Goal: Task Accomplishment & Management: Complete application form

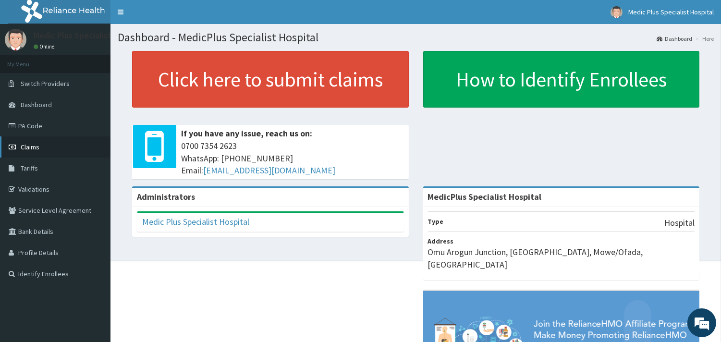
click at [31, 156] on link "Claims" at bounding box center [55, 146] width 111 height 21
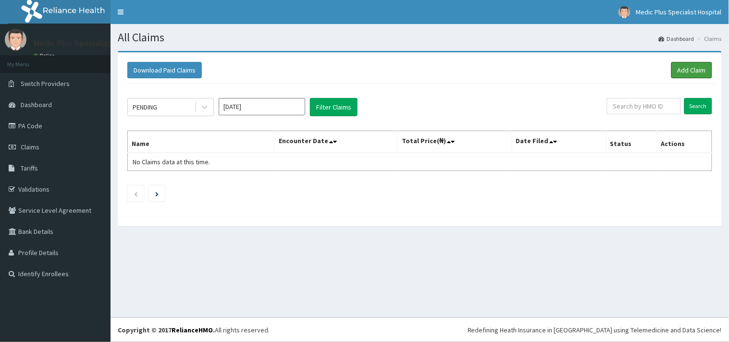
click at [694, 73] on link "Add Claim" at bounding box center [691, 70] width 41 height 16
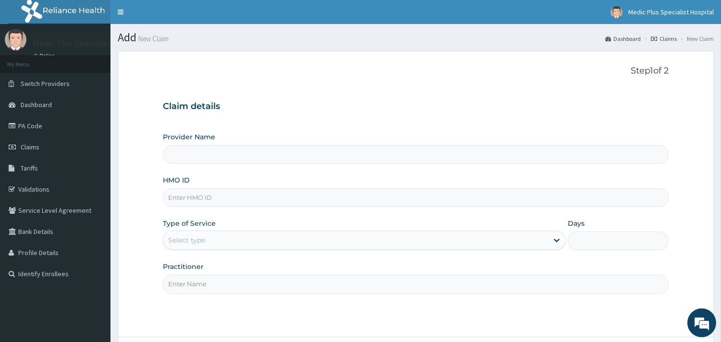
type input "MedicPlus Specialist Hospital"
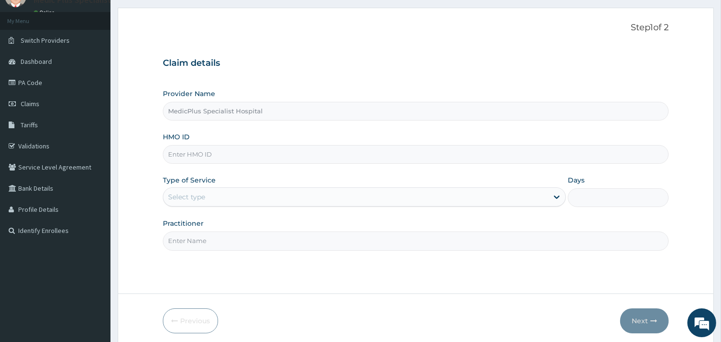
scroll to position [82, 0]
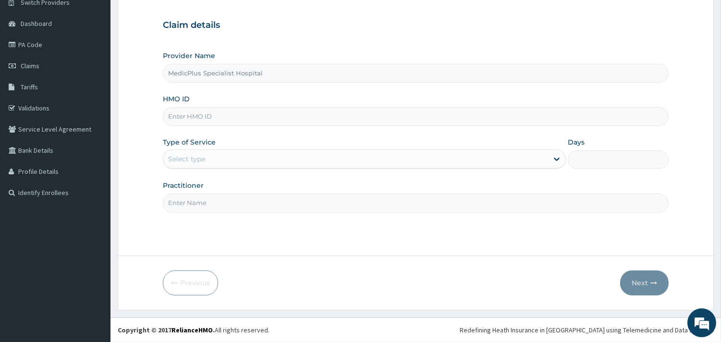
click at [224, 123] on input "HMO ID" at bounding box center [416, 116] width 506 height 19
paste input "SOA/10051/C"
type input "SOA/10051/C"
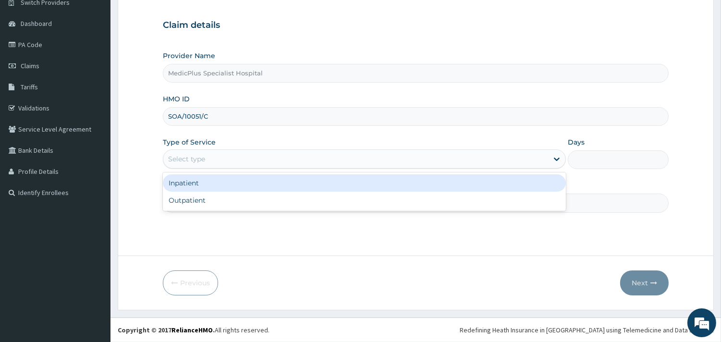
click at [221, 163] on div "Select type" at bounding box center [355, 158] width 385 height 15
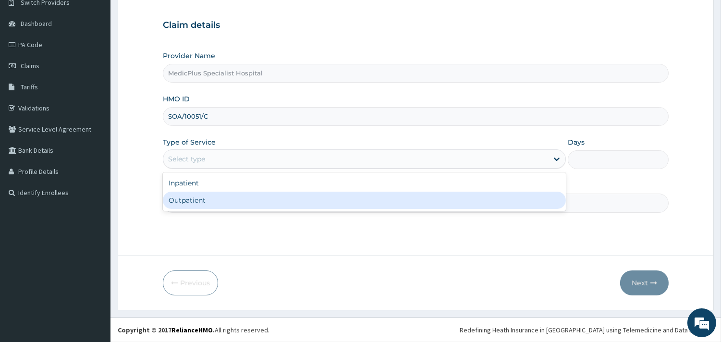
click at [207, 198] on div "Outpatient" at bounding box center [364, 200] width 403 height 17
type input "1"
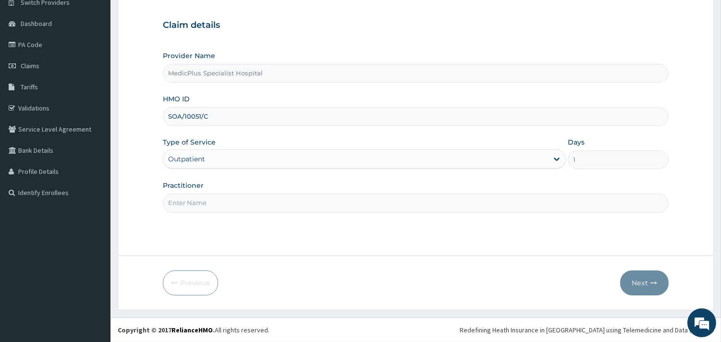
click at [217, 205] on input "Practitioner" at bounding box center [416, 203] width 506 height 19
type input "DR OLUWATUYI SUBOMI"
click at [655, 282] on icon "button" at bounding box center [654, 283] width 7 height 7
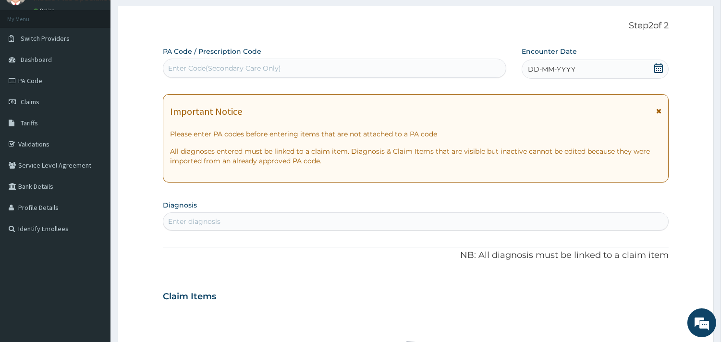
scroll to position [0, 0]
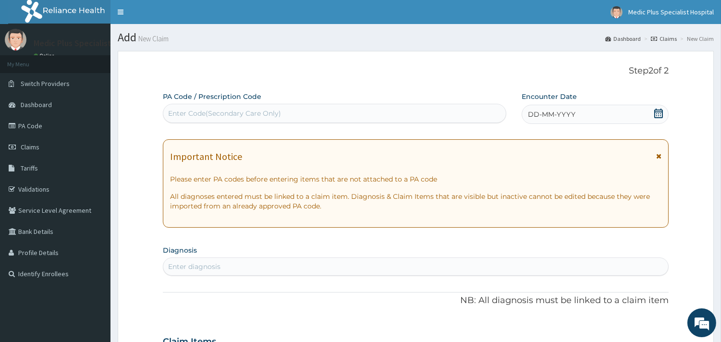
click at [661, 114] on icon at bounding box center [659, 114] width 10 height 10
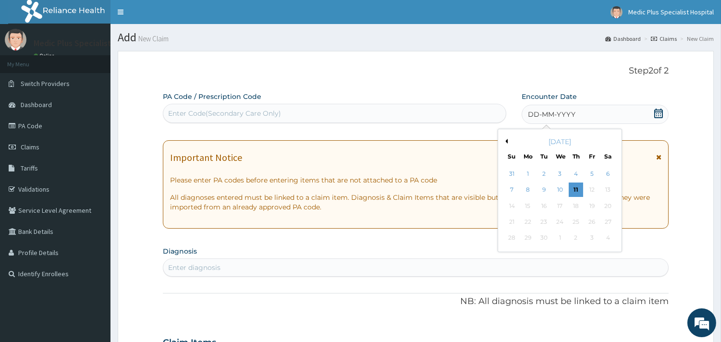
click at [507, 142] on div "[DATE]" at bounding box center [560, 142] width 116 height 10
click at [507, 140] on button "Previous Month" at bounding box center [505, 141] width 5 height 5
click at [511, 205] on div "13" at bounding box center [512, 206] width 14 height 14
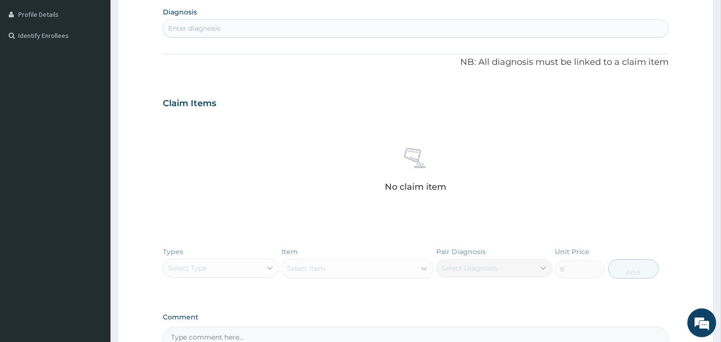
scroll to position [213, 0]
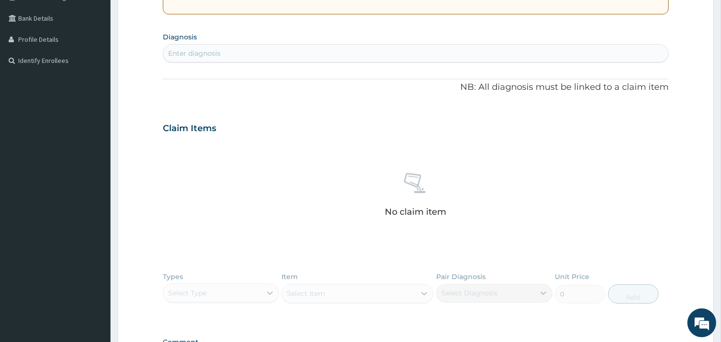
click at [252, 56] on div "Enter diagnosis" at bounding box center [415, 53] width 505 height 15
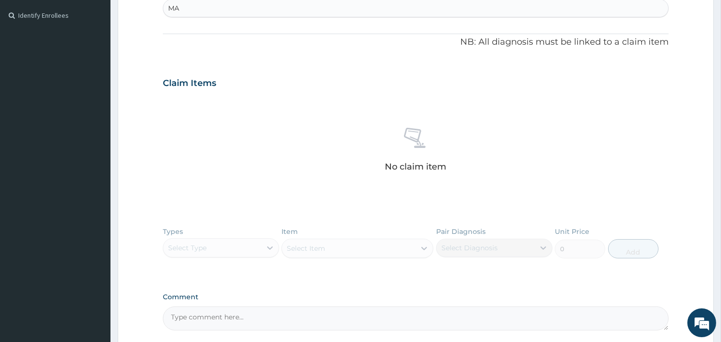
scroll to position [320, 0]
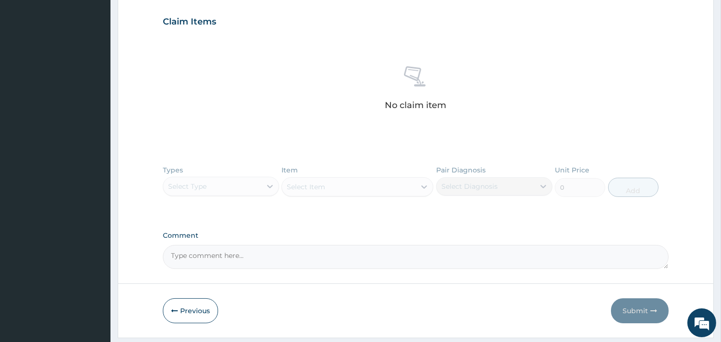
type input "MA"
click at [242, 185] on div "Types Select Type Item Select Item Pair Diagnosis Select Diagnosis Unit Price 0…" at bounding box center [416, 188] width 506 height 56
click at [271, 183] on div "Types Select Type Item Select Item Pair Diagnosis Select Diagnosis Unit Price 0…" at bounding box center [416, 188] width 506 height 56
click at [235, 188] on div "Types Select Type Item Select Item Pair Diagnosis Select Diagnosis Unit Price 0…" at bounding box center [416, 188] width 506 height 56
click at [272, 186] on div "Types Select Type Item Select Item Pair Diagnosis Select Diagnosis Unit Price 0…" at bounding box center [416, 188] width 506 height 56
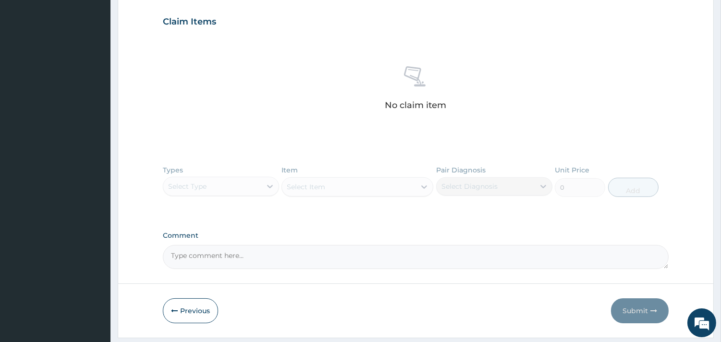
click at [263, 186] on div "Types Select Type Item Select Item Pair Diagnosis Select Diagnosis Unit Price 0…" at bounding box center [416, 188] width 506 height 56
click at [270, 181] on div "Types Select Type Item Select Item Pair Diagnosis Select Diagnosis Unit Price 0…" at bounding box center [416, 188] width 506 height 56
click at [264, 186] on div "Types Select Type Item Select Item Pair Diagnosis Select Diagnosis Unit Price 0…" at bounding box center [416, 188] width 506 height 56
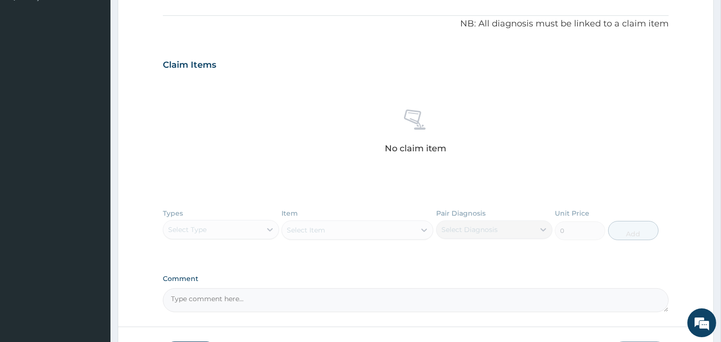
scroll to position [348, 0]
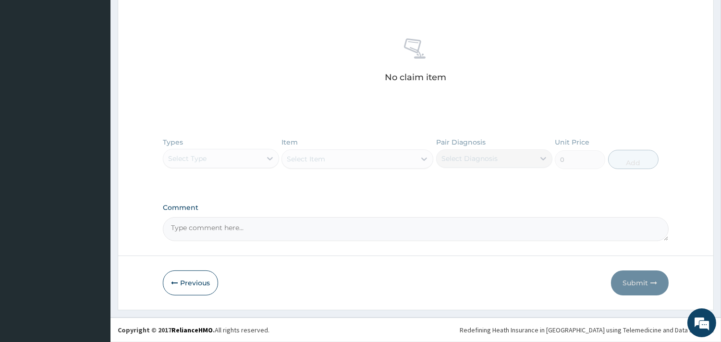
click at [258, 160] on div "Types Select Type Item Select Item Pair Diagnosis Select Diagnosis Unit Price 0…" at bounding box center [416, 161] width 506 height 56
click at [251, 162] on div "Types Select Type Item Select Item Pair Diagnosis Select Diagnosis Unit Price 0…" at bounding box center [416, 161] width 506 height 56
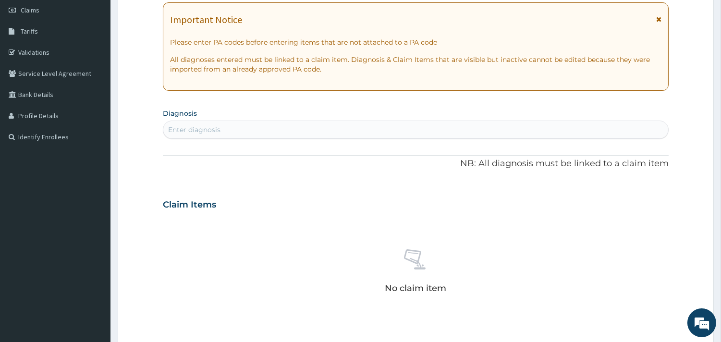
scroll to position [81, 0]
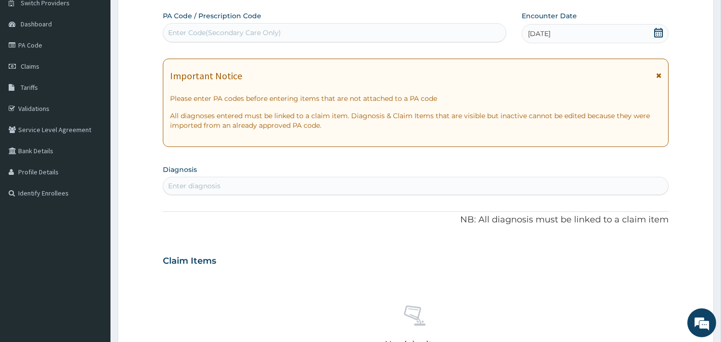
click at [248, 178] on div "Enter diagnosis" at bounding box center [415, 185] width 505 height 15
type input "[MEDICAL_DATA]"
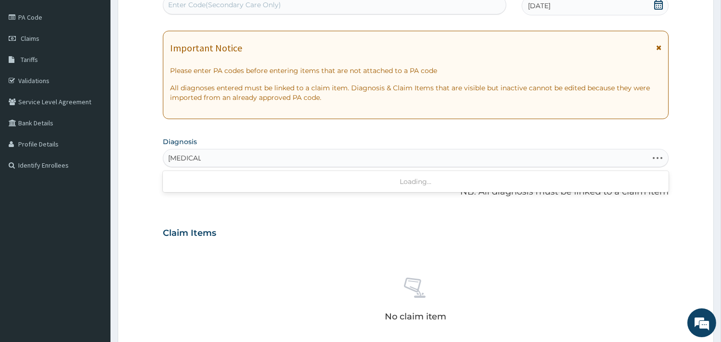
scroll to position [107, 0]
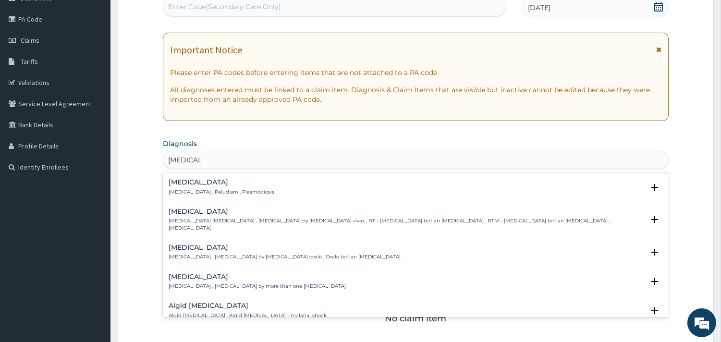
click at [198, 194] on p "[MEDICAL_DATA] , Paludism , Plasmodiosis" at bounding box center [222, 192] width 106 height 7
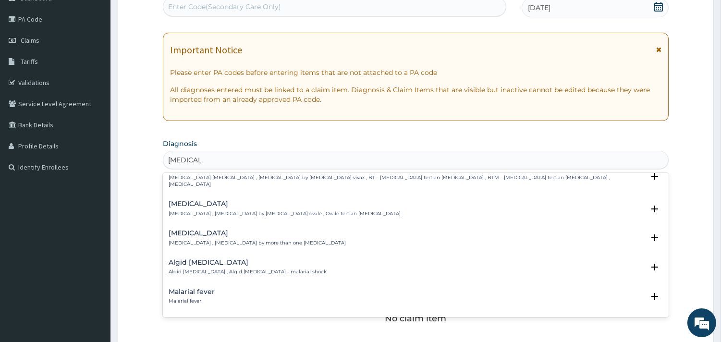
scroll to position [0, 0]
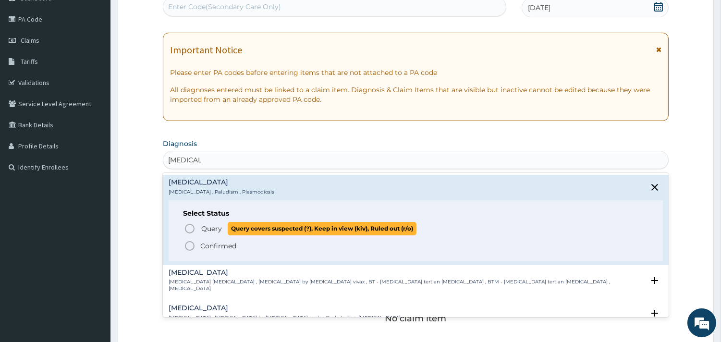
click at [190, 229] on icon "status option query" at bounding box center [190, 229] width 12 height 12
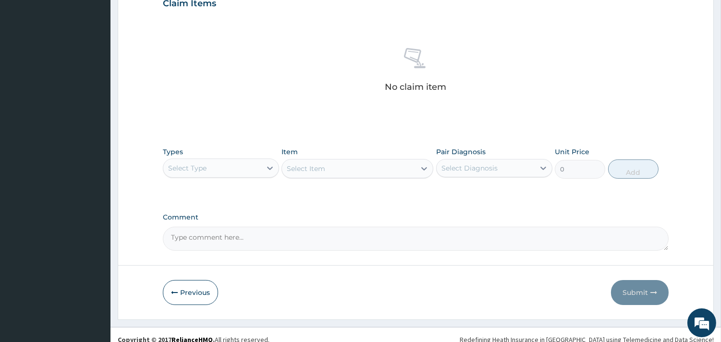
scroll to position [351, 0]
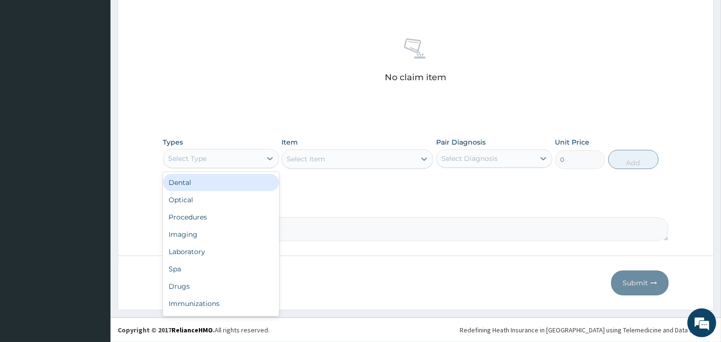
click at [220, 157] on div "Select Type" at bounding box center [212, 158] width 98 height 15
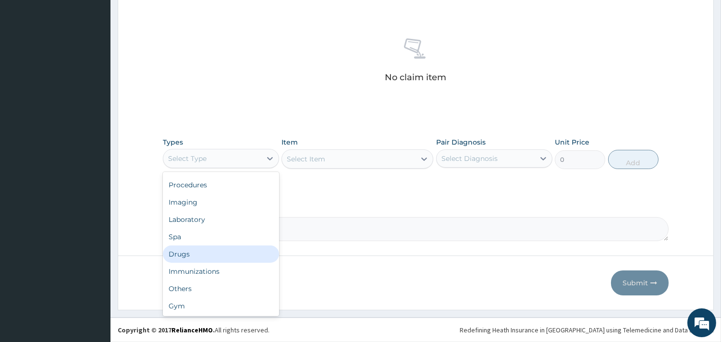
click at [178, 258] on div "Drugs" at bounding box center [221, 254] width 116 height 17
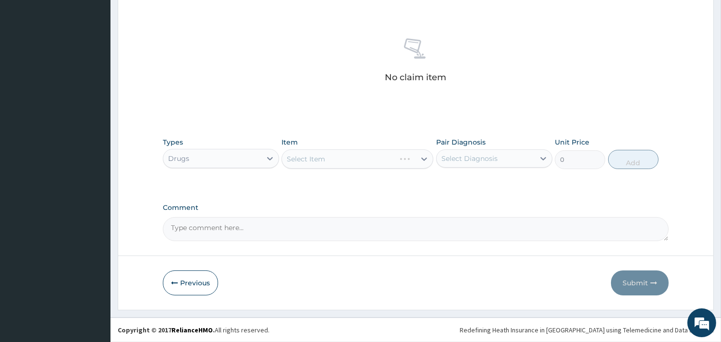
click at [345, 161] on div "Select Item" at bounding box center [358, 158] width 152 height 19
click at [420, 161] on div "Select Item" at bounding box center [358, 158] width 152 height 19
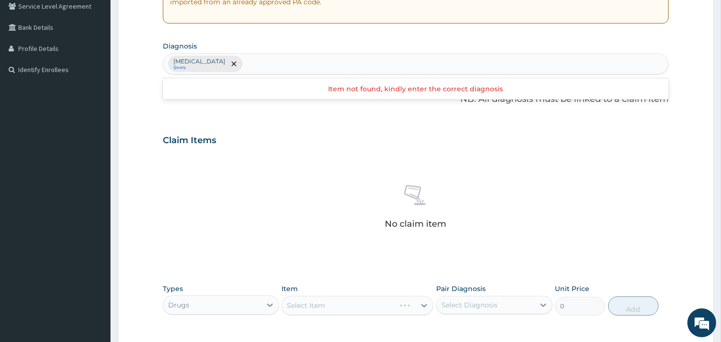
scroll to position [190, 0]
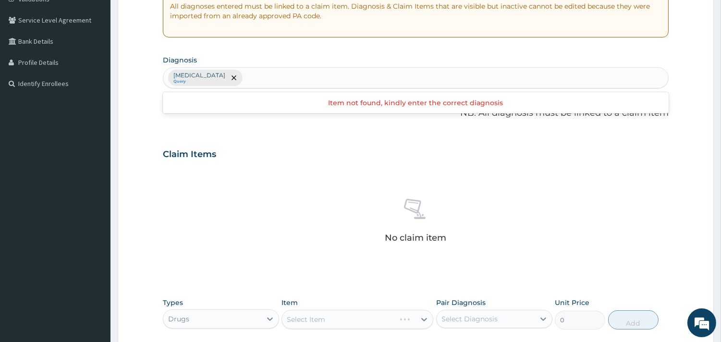
click at [263, 81] on div "[MEDICAL_DATA] Query" at bounding box center [415, 78] width 505 height 20
type input "F"
type input "HEADACH"
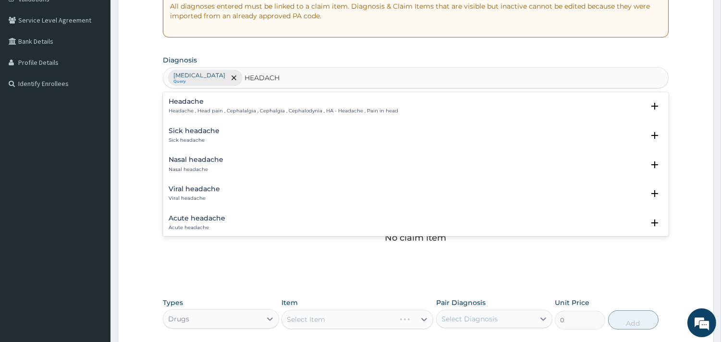
click at [212, 98] on h4 "Headache" at bounding box center [284, 101] width 230 height 7
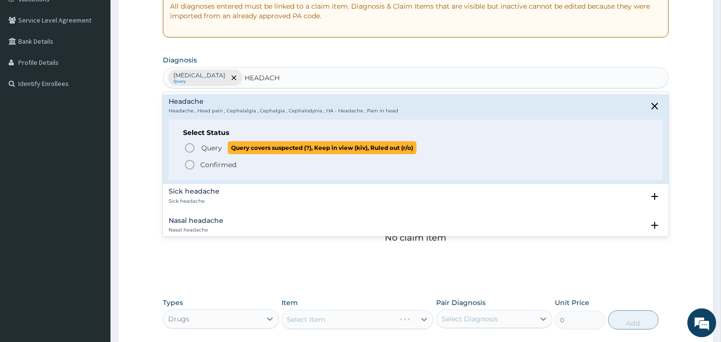
click at [191, 146] on icon "status option query" at bounding box center [190, 148] width 12 height 12
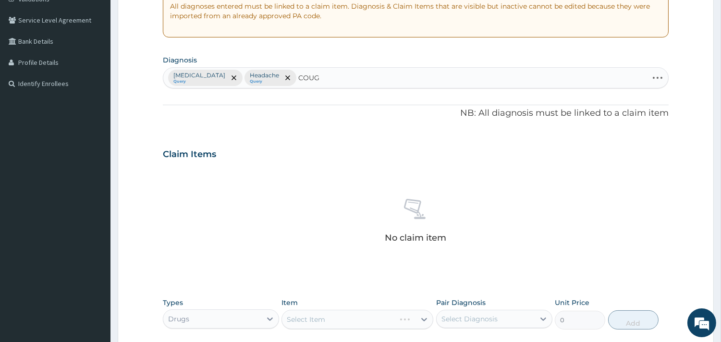
type input "COUGH"
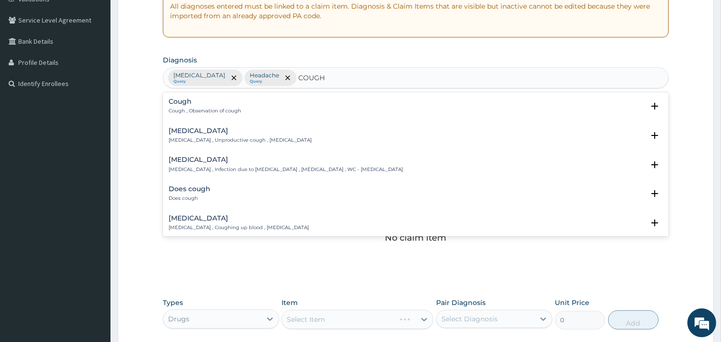
click at [205, 109] on p "Cough , Observation of cough" at bounding box center [205, 111] width 73 height 7
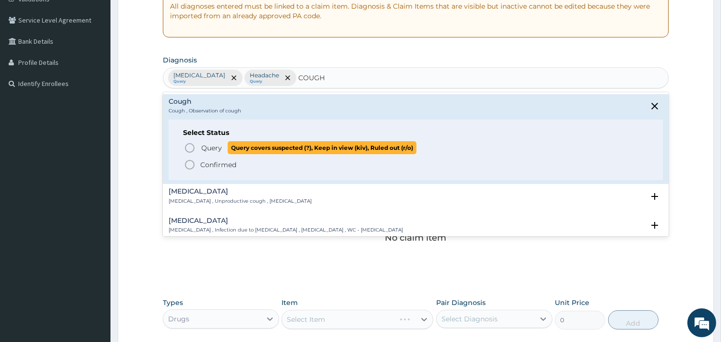
click at [195, 146] on icon "status option query" at bounding box center [190, 148] width 12 height 12
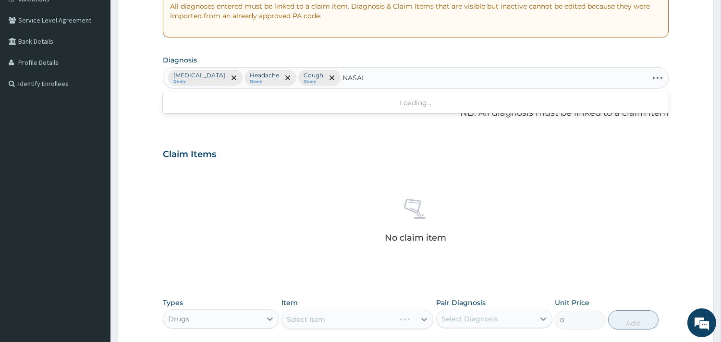
type input "NASAL C"
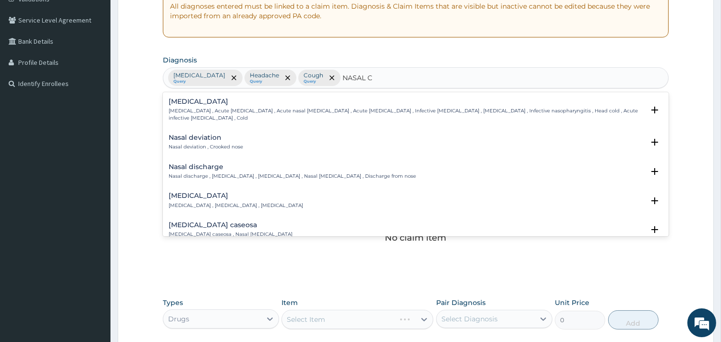
click at [212, 193] on div "Nasal congestion Nasal congestion , Stuffed-up nose , Congested nose" at bounding box center [236, 200] width 135 height 17
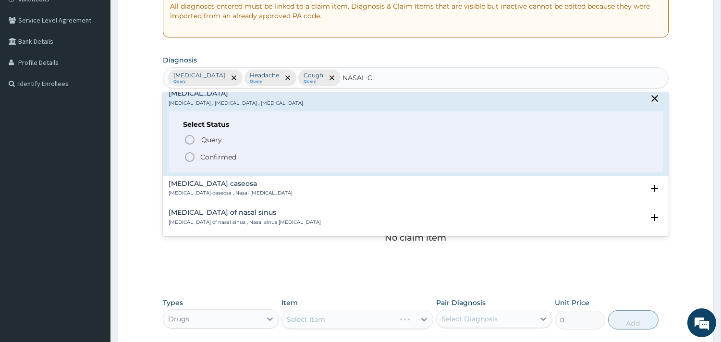
scroll to position [107, 0]
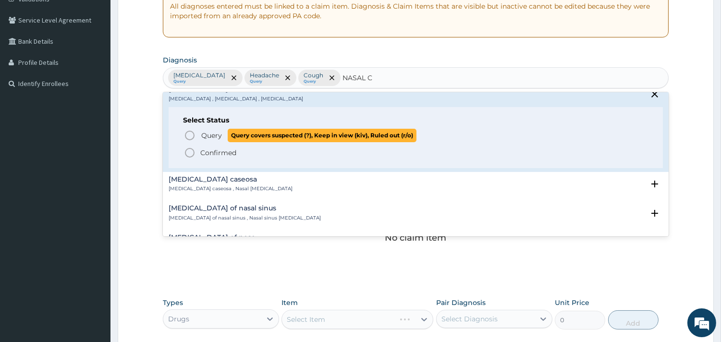
click at [189, 130] on icon "status option query" at bounding box center [190, 136] width 12 height 12
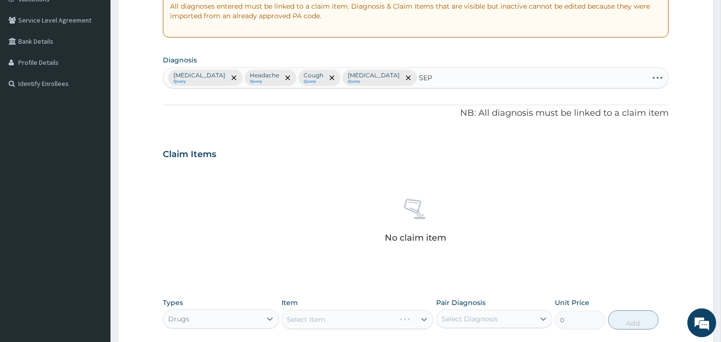
type input "SEPS"
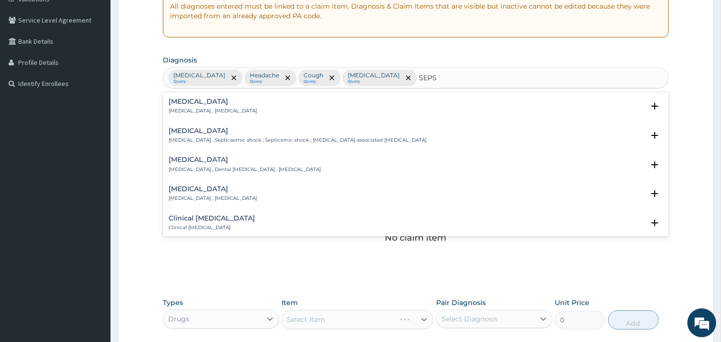
click at [173, 111] on p "[MEDICAL_DATA] , [MEDICAL_DATA]" at bounding box center [213, 111] width 88 height 7
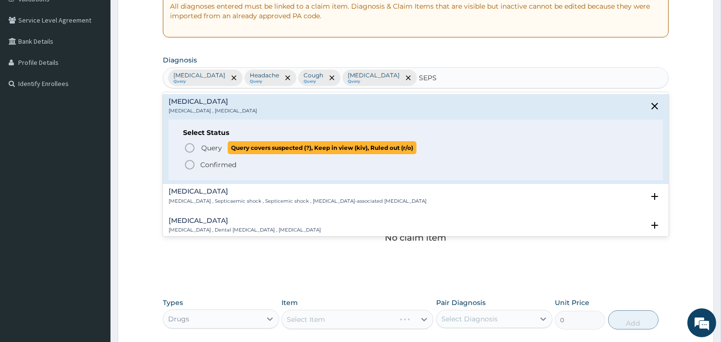
click at [209, 143] on span "Query" at bounding box center [211, 148] width 21 height 10
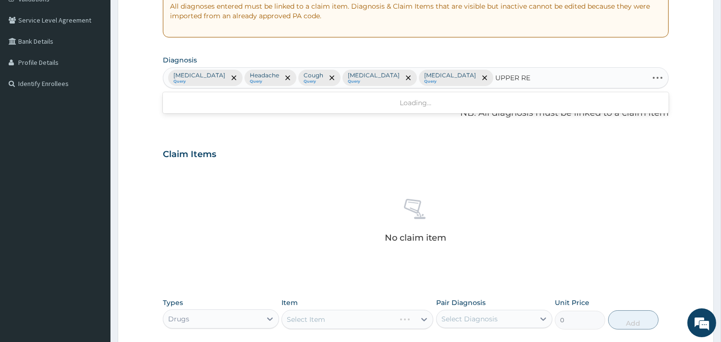
type input "UPPER RES"
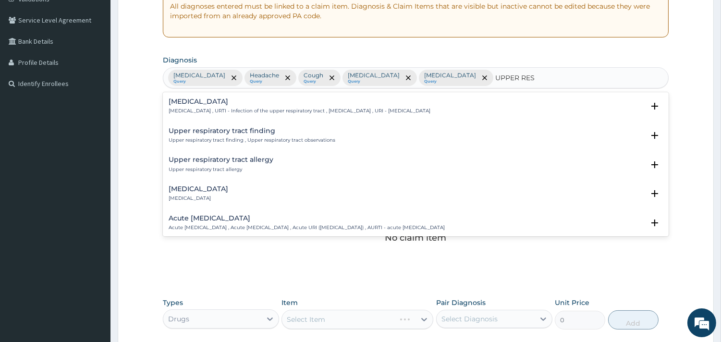
click at [236, 109] on p "[MEDICAL_DATA] , URTI - Infection of the upper respiratory tract , [MEDICAL_DAT…" at bounding box center [300, 111] width 262 height 7
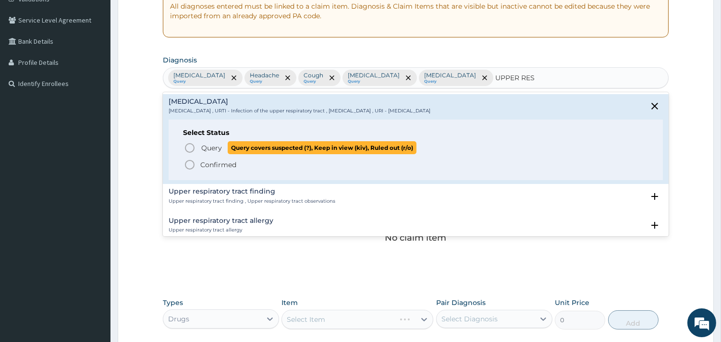
click at [201, 147] on span "Query" at bounding box center [211, 148] width 21 height 10
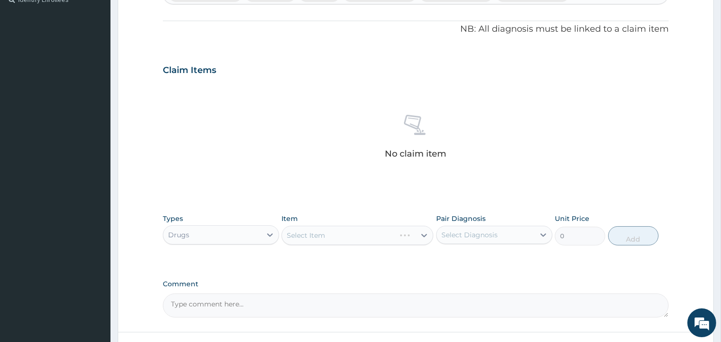
scroll to position [351, 0]
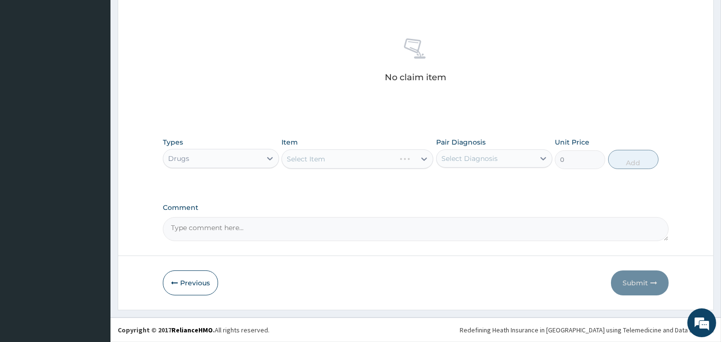
click at [304, 164] on div "Select Item" at bounding box center [358, 158] width 152 height 19
click at [372, 183] on div "Types Drugs Item Select Item Pair Diagnosis Select Diagnosis Unit Price 0 Add" at bounding box center [416, 161] width 506 height 56
click at [372, 167] on div "Select Item" at bounding box center [358, 158] width 152 height 19
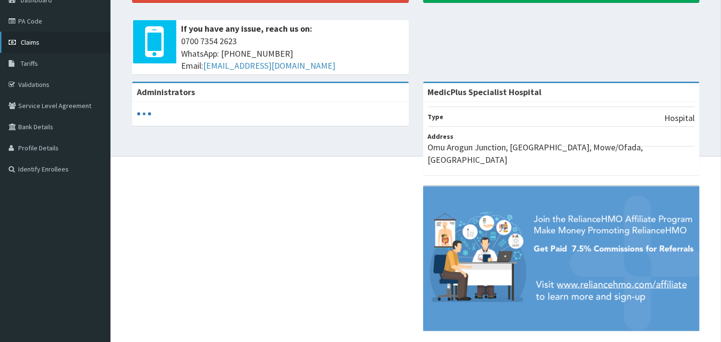
click at [29, 46] on link "Claims" at bounding box center [55, 42] width 111 height 21
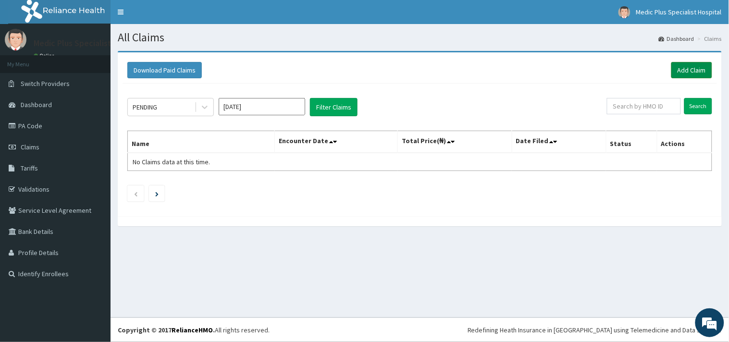
click at [692, 70] on link "Add Claim" at bounding box center [691, 70] width 41 height 16
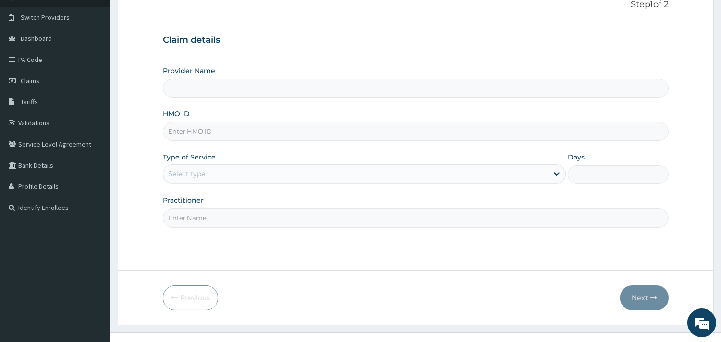
type input "MedicPlus Specialist Hospital"
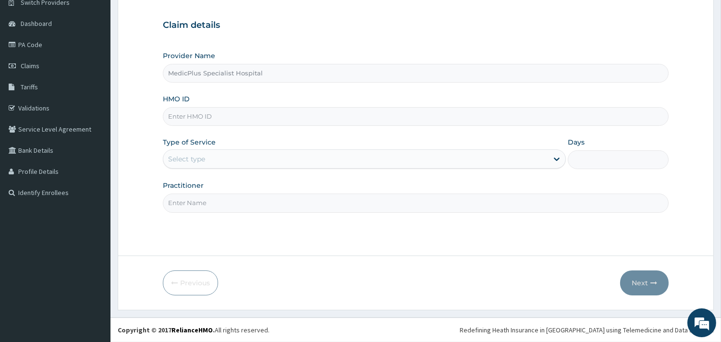
click at [216, 119] on input "HMO ID" at bounding box center [416, 116] width 506 height 19
paste input "SOA/10051/C"
type input "SOA/10051/C"
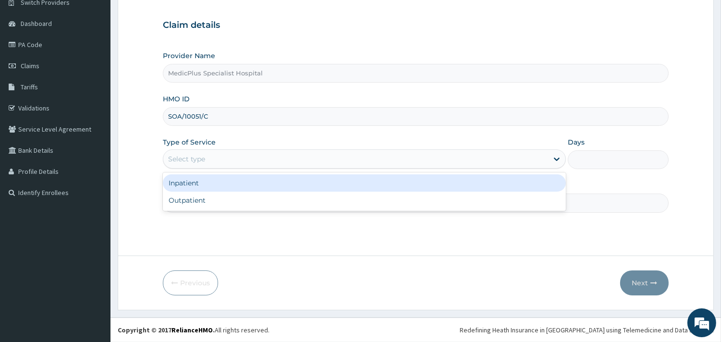
click at [227, 161] on div "Select type" at bounding box center [355, 158] width 385 height 15
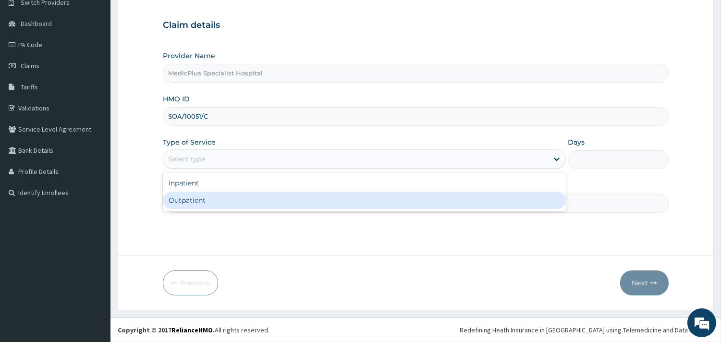
click at [220, 197] on div "Outpatient" at bounding box center [364, 200] width 403 height 17
type input "1"
click at [220, 197] on input "Practitioner" at bounding box center [416, 203] width 506 height 19
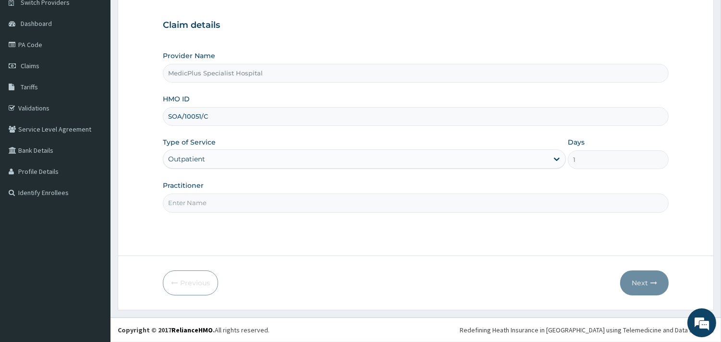
click at [220, 197] on input "Practitioner" at bounding box center [416, 203] width 506 height 19
type input "DR [PERSON_NAME] [PERSON_NAME]"
click at [641, 287] on button "Next" at bounding box center [644, 283] width 49 height 25
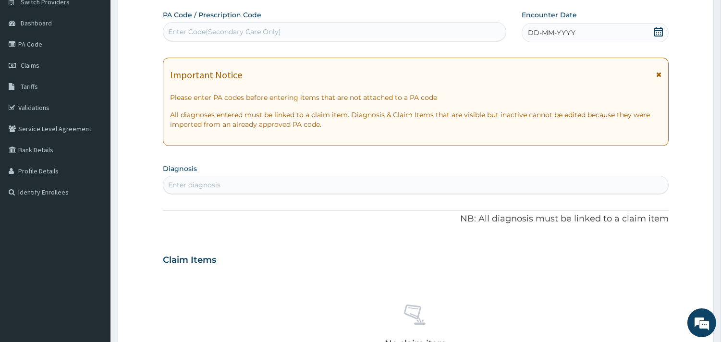
click at [659, 34] on icon at bounding box center [659, 32] width 10 height 10
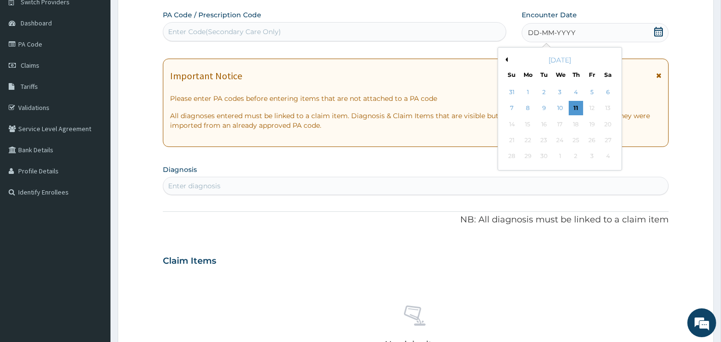
click at [506, 58] on button "Previous Month" at bounding box center [505, 59] width 5 height 5
click at [612, 59] on button "Next Month" at bounding box center [614, 59] width 5 height 5
click at [516, 122] on div "13" at bounding box center [512, 124] width 14 height 14
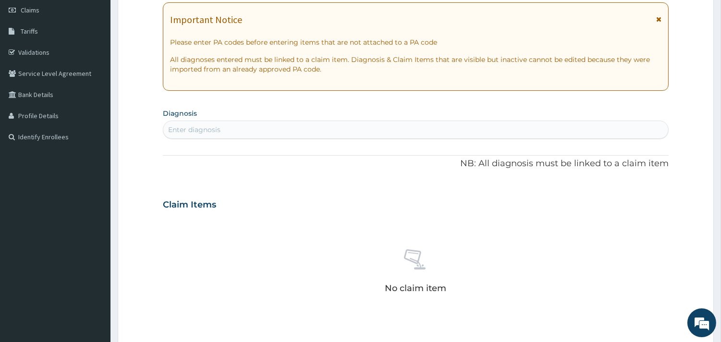
scroll to position [135, 0]
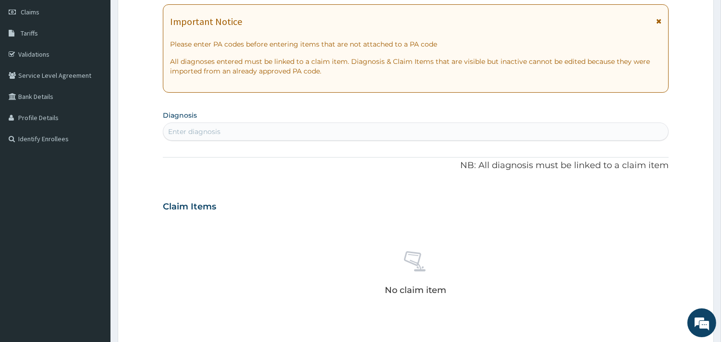
click at [242, 132] on div "Enter diagnosis" at bounding box center [415, 131] width 505 height 15
type input "[MEDICAL_DATA]"
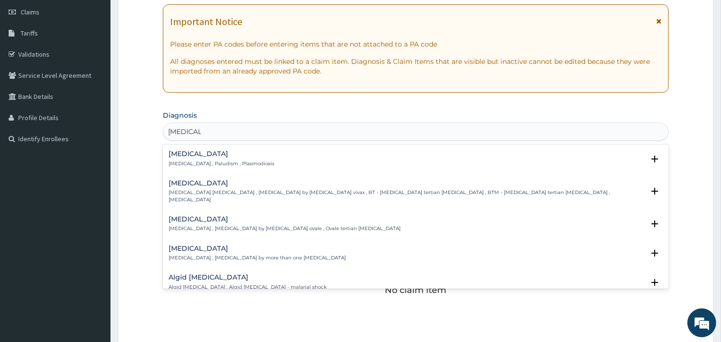
click at [195, 164] on p "[MEDICAL_DATA] , Paludism , Plasmodiosis" at bounding box center [222, 163] width 106 height 7
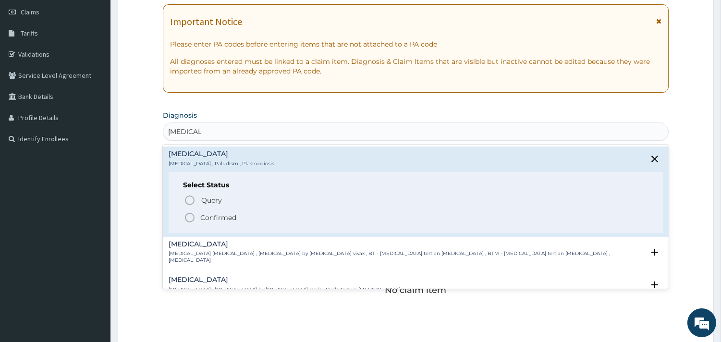
click at [197, 193] on div "Select Status Query Query covers suspected (?), Keep in view (kiv), Ruled out (…" at bounding box center [416, 202] width 494 height 61
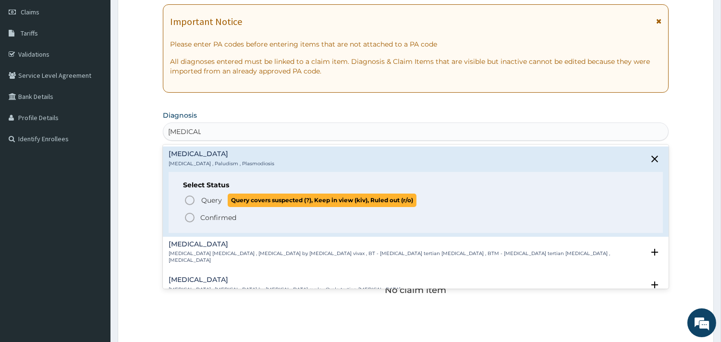
click at [190, 201] on icon "status option query" at bounding box center [190, 201] width 12 height 12
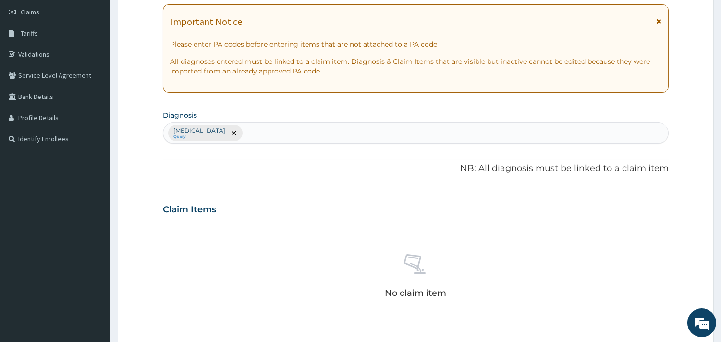
click at [190, 201] on div "Claim Items" at bounding box center [416, 207] width 506 height 25
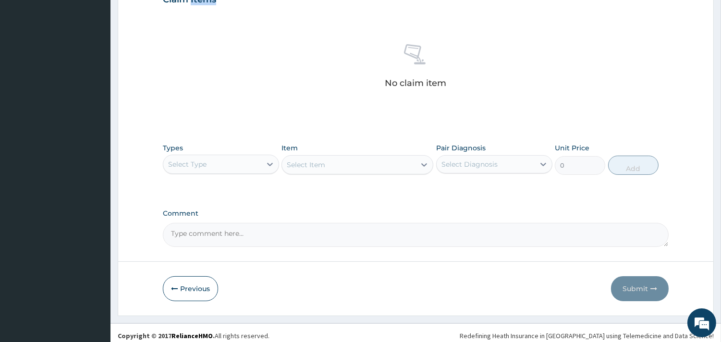
scroll to position [348, 0]
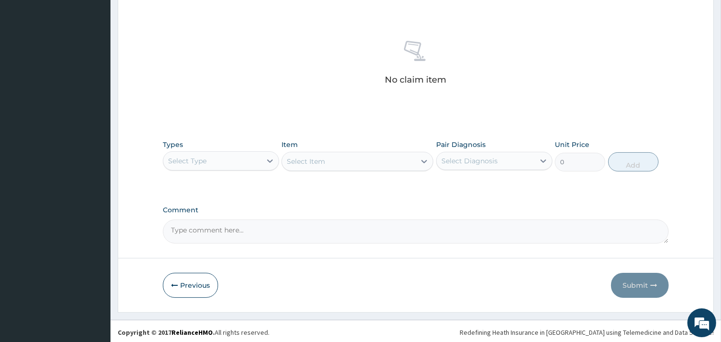
click at [210, 166] on div "Select Type" at bounding box center [212, 160] width 98 height 15
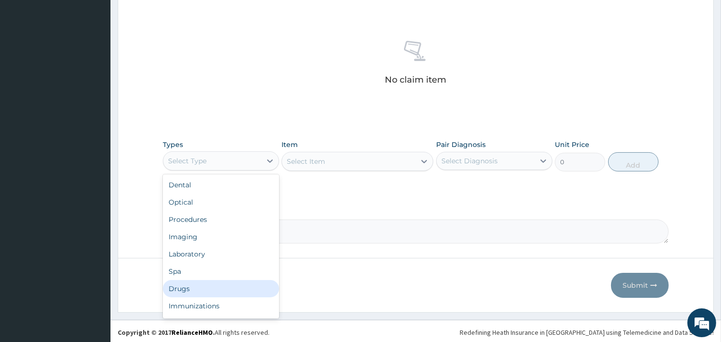
click at [175, 292] on div "Drugs" at bounding box center [221, 288] width 116 height 17
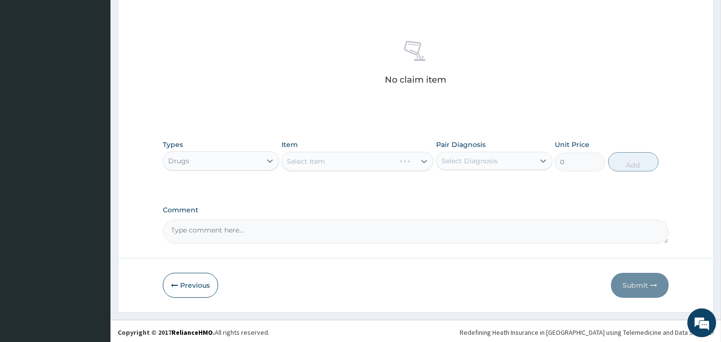
click at [311, 162] on div "Select Item" at bounding box center [358, 161] width 152 height 19
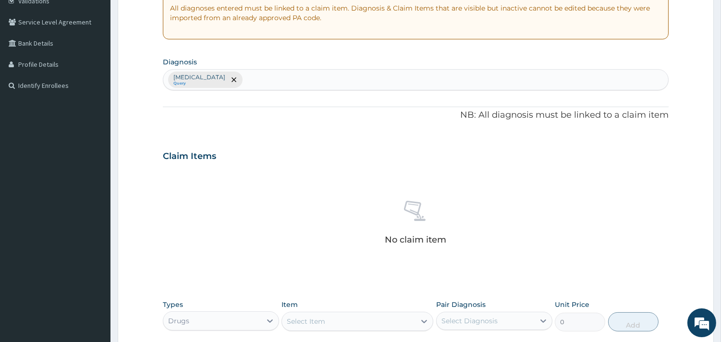
drag, startPoint x: 274, startPoint y: 66, endPoint x: 250, endPoint y: 93, distance: 36.4
click at [274, 67] on section "Diagnosis [MEDICAL_DATA] Query" at bounding box center [416, 73] width 506 height 36
click at [266, 78] on div "[MEDICAL_DATA] Query" at bounding box center [415, 80] width 505 height 20
type input "[MEDICAL_DATA]"
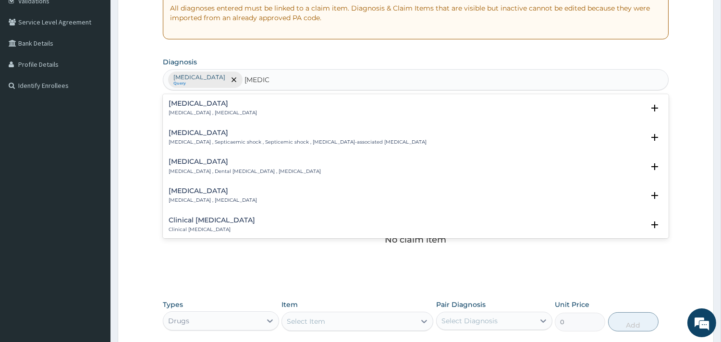
click at [189, 111] on p "[MEDICAL_DATA] , [MEDICAL_DATA]" at bounding box center [213, 113] width 88 height 7
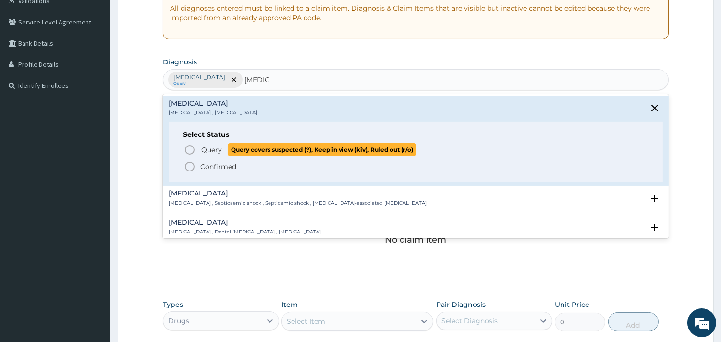
click at [193, 148] on icon "status option query" at bounding box center [190, 150] width 12 height 12
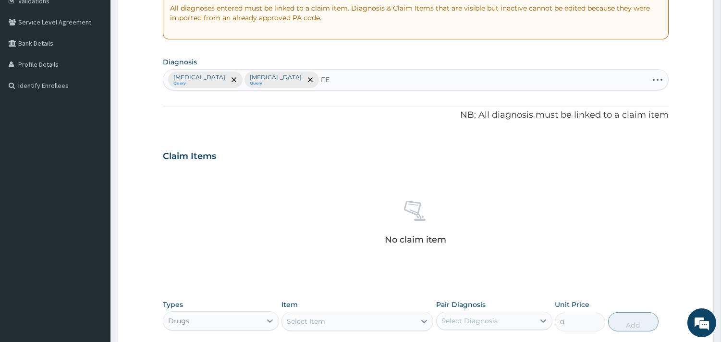
type input "F"
type input "HEADACH"
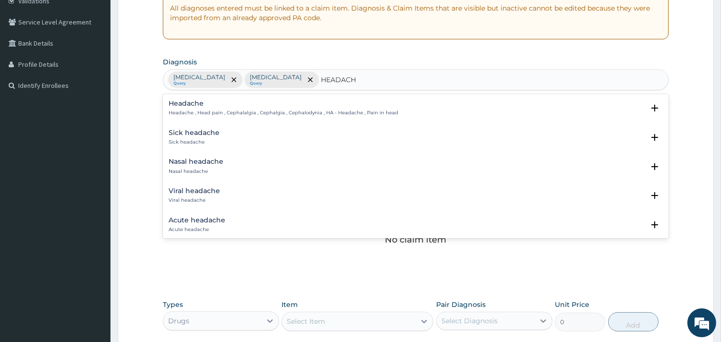
click at [213, 112] on p "Headache , Head pain , Cephalalgia , Cephalgia , Cephalodynia , HA - Headache ,…" at bounding box center [284, 113] width 230 height 7
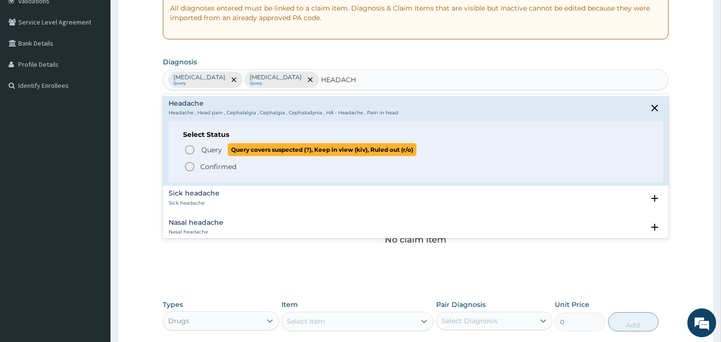
click at [197, 145] on span "Query Query covers suspected (?), Keep in view (kiv), Ruled out (r/o)" at bounding box center [416, 149] width 465 height 13
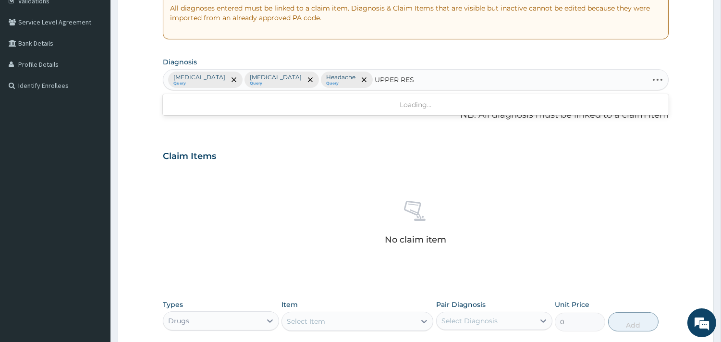
type input "UPPER RESP"
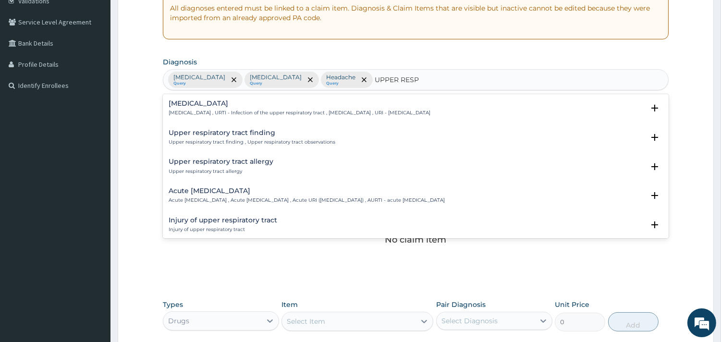
click at [189, 106] on h4 "[MEDICAL_DATA]" at bounding box center [300, 103] width 262 height 7
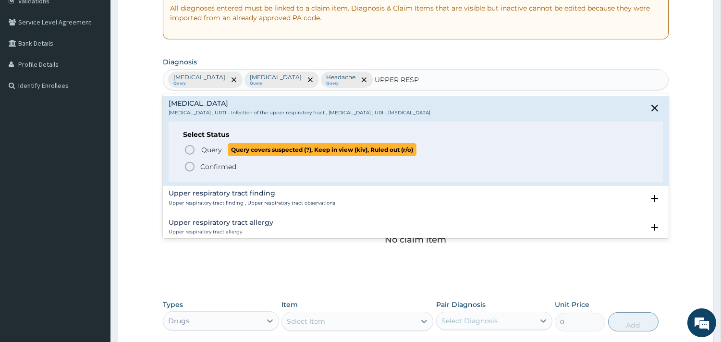
click at [189, 152] on icon "status option query" at bounding box center [190, 150] width 12 height 12
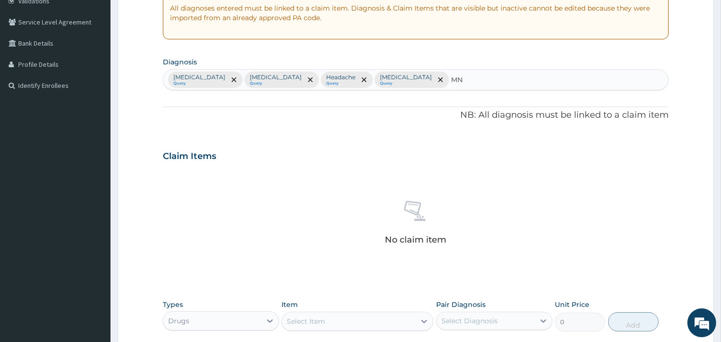
type input "M"
type input "NASAL C"
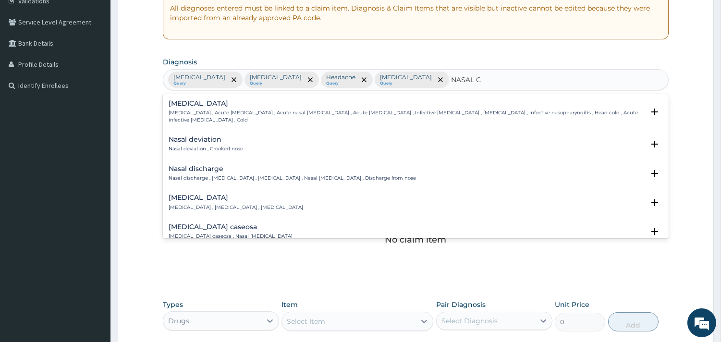
scroll to position [53, 0]
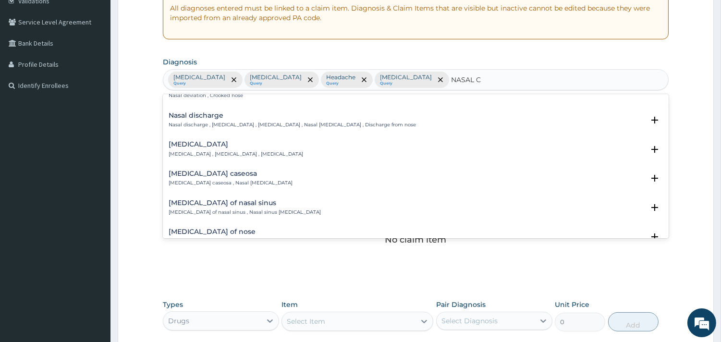
click at [212, 141] on h4 "[MEDICAL_DATA]" at bounding box center [236, 144] width 135 height 7
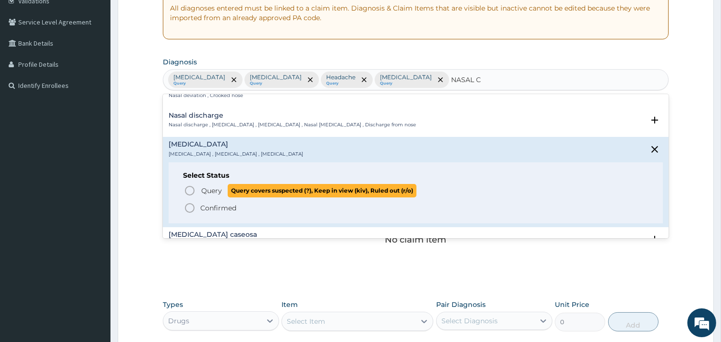
click at [194, 186] on circle "status option query" at bounding box center [189, 190] width 9 height 9
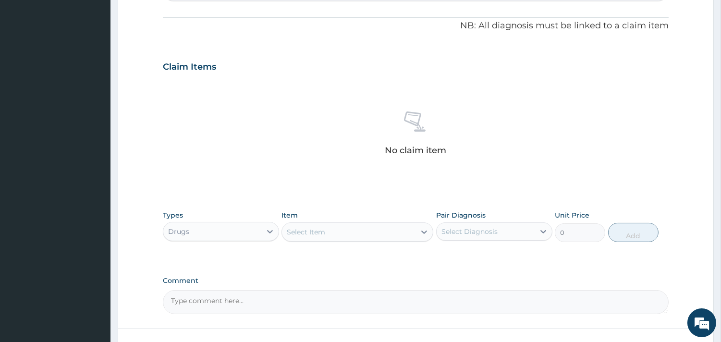
scroll to position [351, 0]
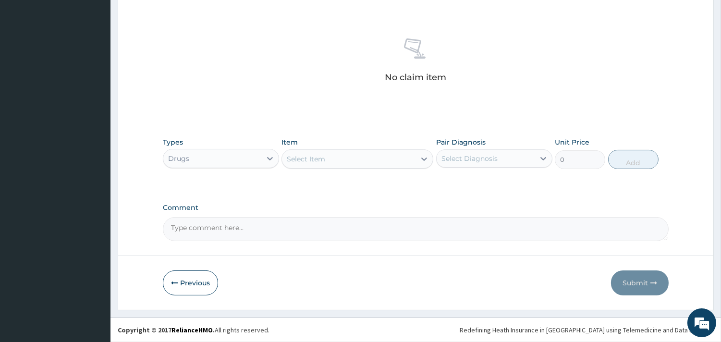
click at [330, 155] on div "Select Item" at bounding box center [349, 158] width 134 height 15
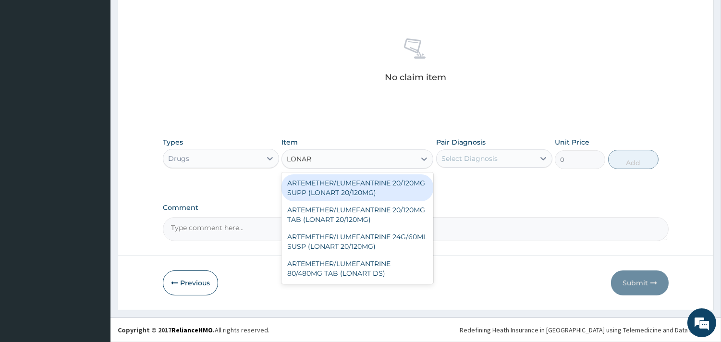
type input "LONART"
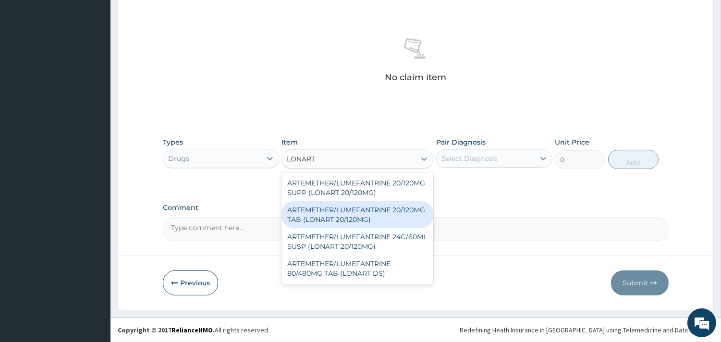
click at [339, 222] on div "ARTEMETHER/LUMEFANTRINE 20/120MG TAB (LONART 20/120MG)" at bounding box center [358, 214] width 152 height 27
type input "200"
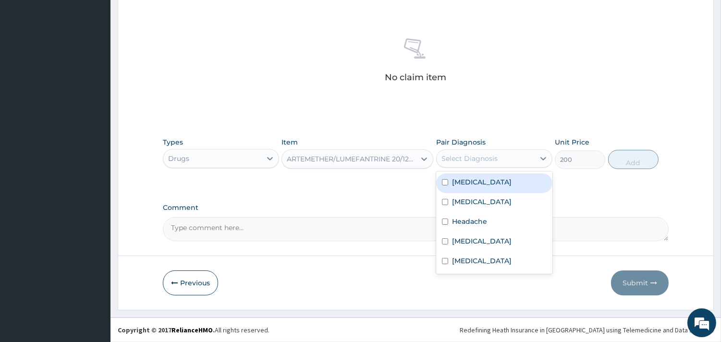
click at [478, 162] on div "Select Diagnosis" at bounding box center [470, 159] width 56 height 10
click at [456, 186] on label "[MEDICAL_DATA]" at bounding box center [482, 182] width 60 height 10
checkbox input "true"
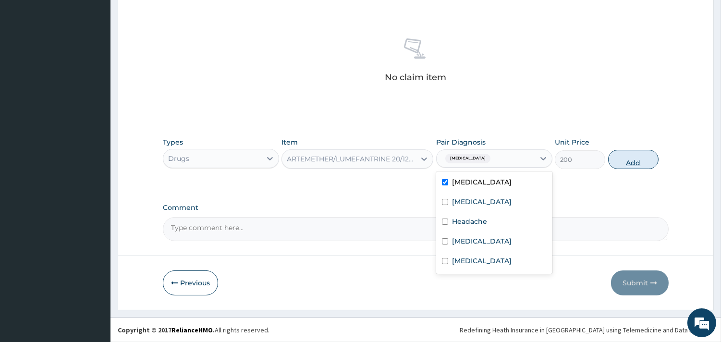
click at [613, 162] on button "Add" at bounding box center [633, 159] width 50 height 19
type input "0"
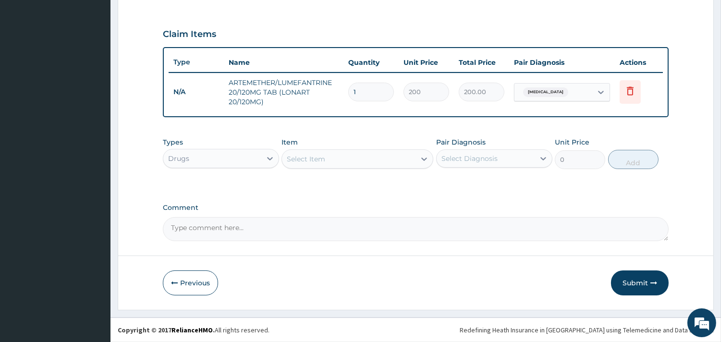
scroll to position [309, 0]
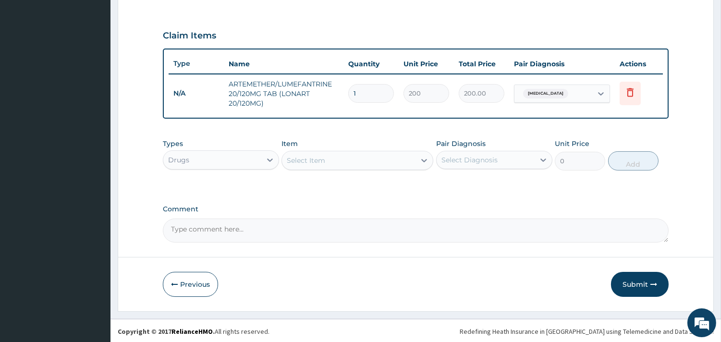
click at [377, 157] on div "Select Item" at bounding box center [349, 160] width 134 height 15
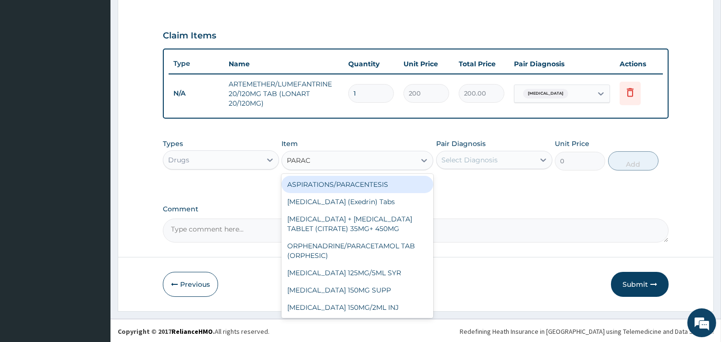
type input "PARACE"
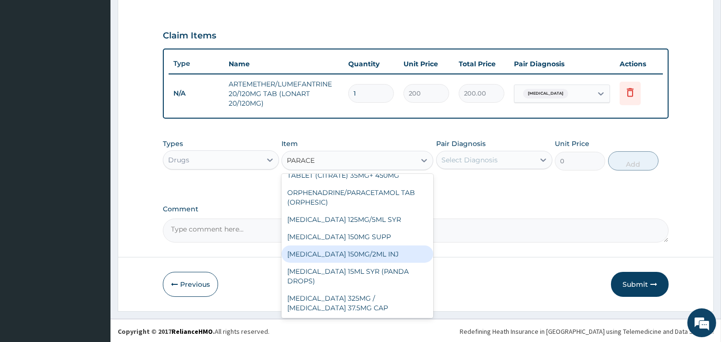
scroll to position [107, 0]
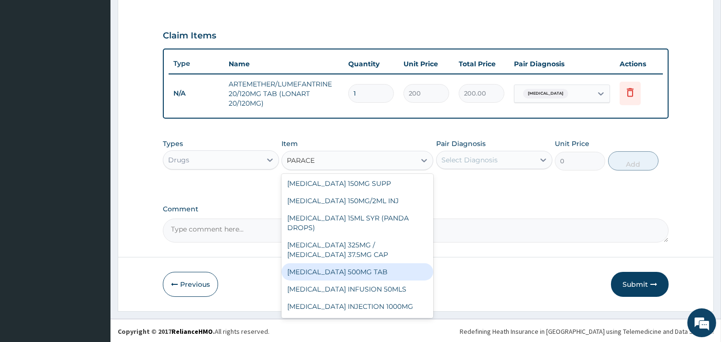
click at [351, 281] on div "[MEDICAL_DATA] 500MG TAB" at bounding box center [358, 271] width 152 height 17
type input "10"
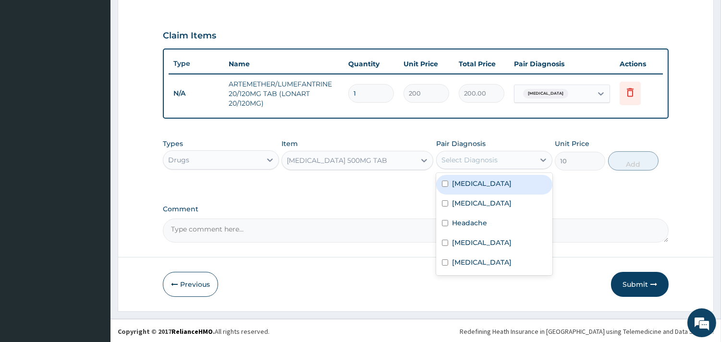
click at [468, 160] on div "Select Diagnosis" at bounding box center [470, 160] width 56 height 10
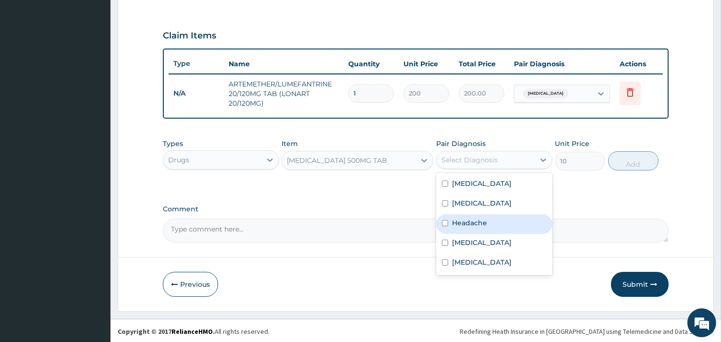
click at [455, 222] on label "Headache" at bounding box center [469, 223] width 35 height 10
checkbox input "true"
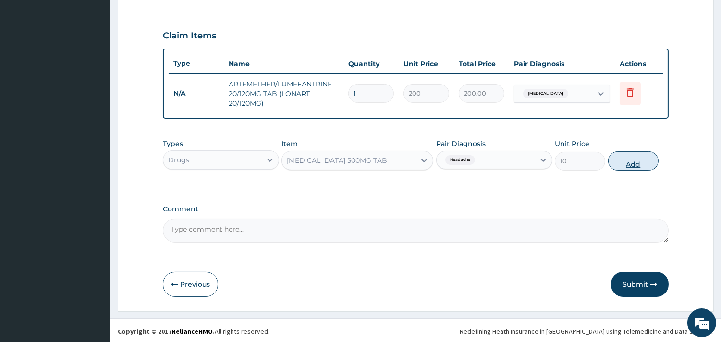
click at [633, 158] on button "Add" at bounding box center [633, 160] width 50 height 19
type input "0"
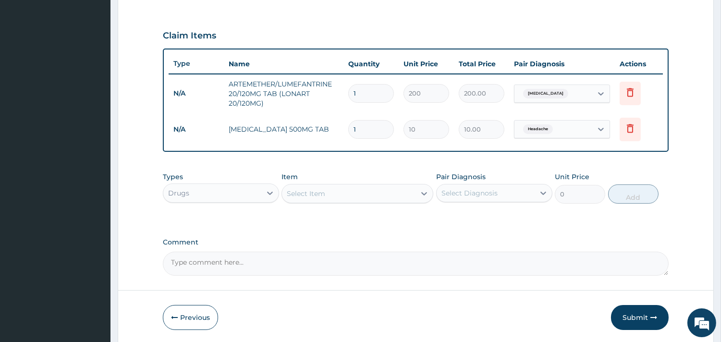
click at [342, 197] on div "Select Item" at bounding box center [349, 193] width 134 height 15
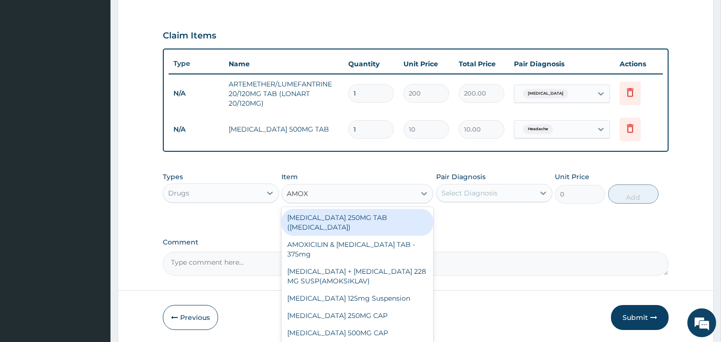
type input "AMOXI"
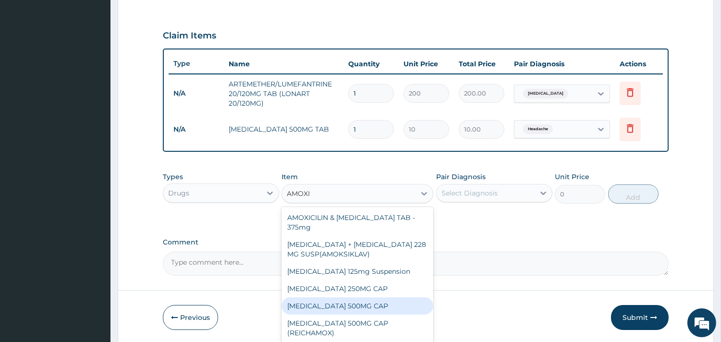
click at [298, 302] on div "[MEDICAL_DATA] 500MG CAP" at bounding box center [358, 305] width 152 height 17
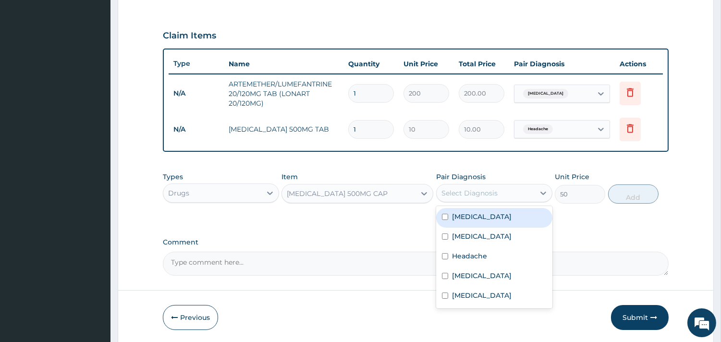
click at [461, 195] on div "Select Diagnosis" at bounding box center [470, 193] width 56 height 10
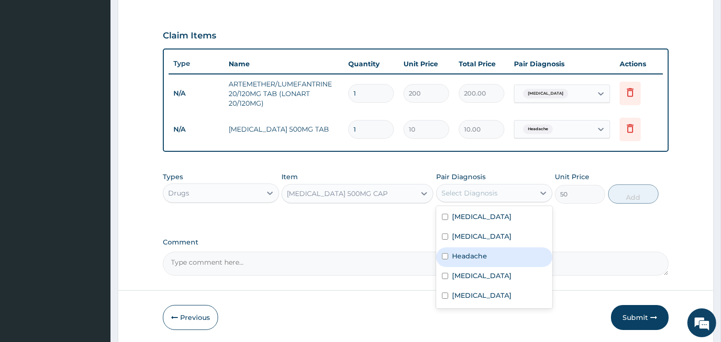
click at [371, 191] on div "[MEDICAL_DATA] 500MG CAP" at bounding box center [337, 194] width 101 height 10
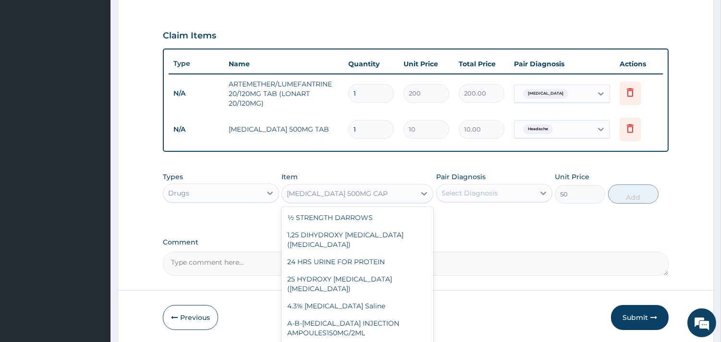
scroll to position [2799, 0]
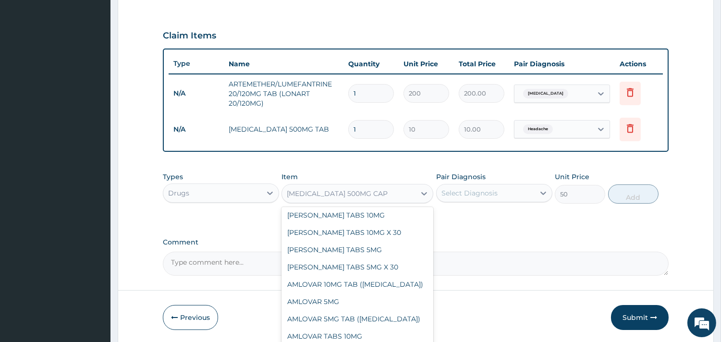
type input "30"
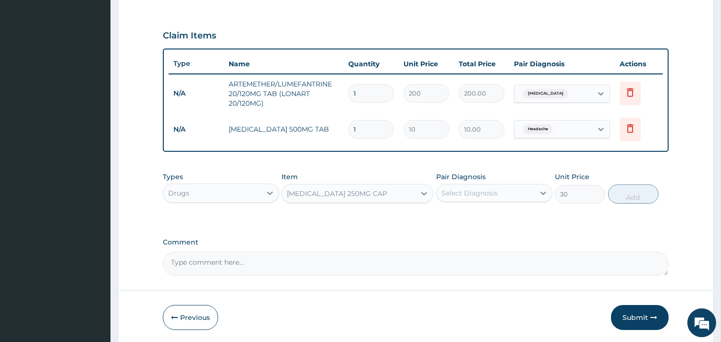
click at [479, 204] on div "Types Drugs Item [MEDICAL_DATA] 250MG CAP Pair Diagnosis Select Diagnosis Unit …" at bounding box center [416, 187] width 506 height 41
click at [479, 195] on div "Select Diagnosis" at bounding box center [470, 193] width 56 height 10
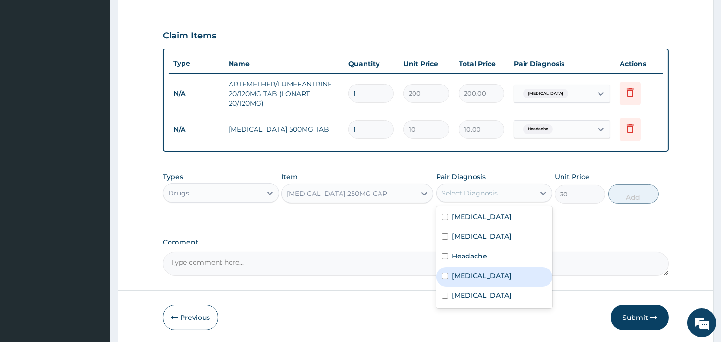
click at [466, 279] on label "[MEDICAL_DATA]" at bounding box center [482, 276] width 60 height 10
checkbox input "true"
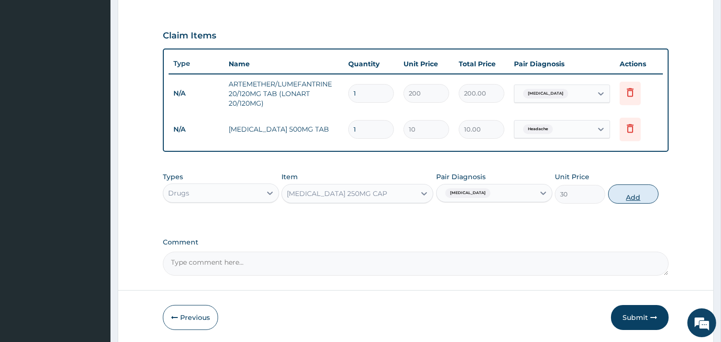
click at [631, 188] on button "Add" at bounding box center [633, 194] width 50 height 19
type input "0"
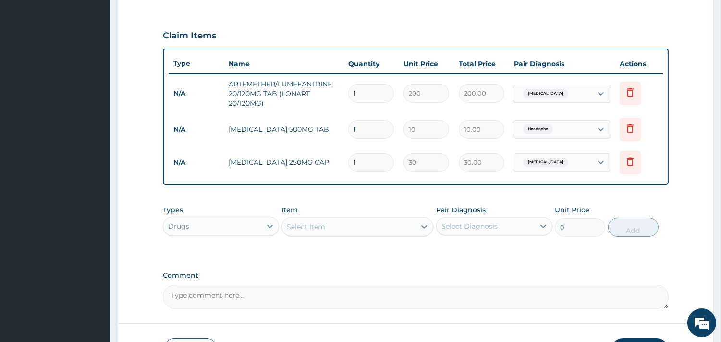
scroll to position [376, 0]
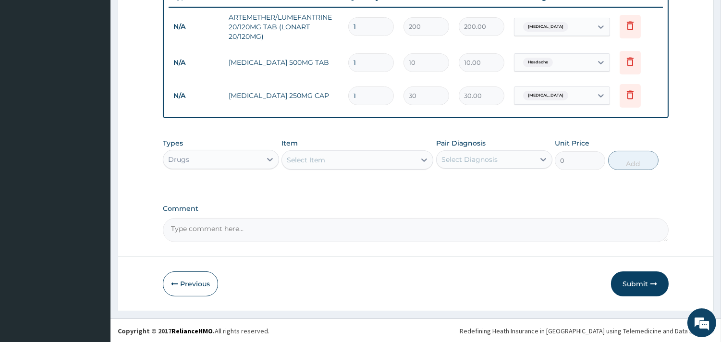
click at [340, 160] on div "Select Item" at bounding box center [349, 159] width 134 height 15
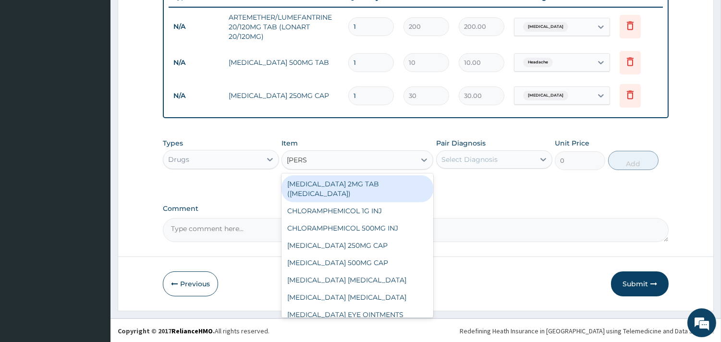
type input "LORAT"
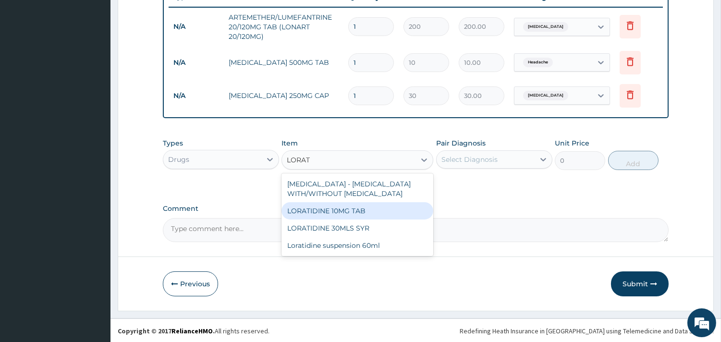
click at [330, 210] on div "LORATIDINE 10MG TAB" at bounding box center [358, 210] width 152 height 17
type input "45"
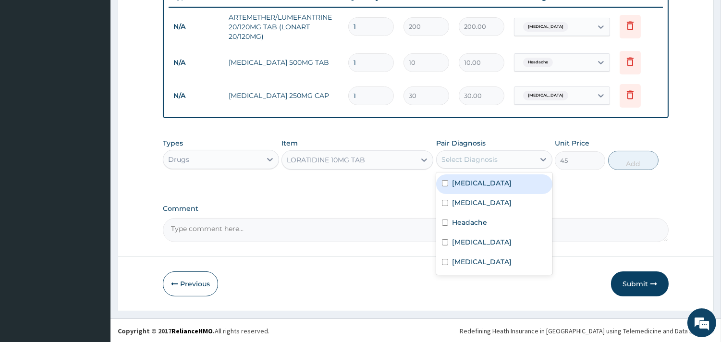
click at [503, 166] on div "Select Diagnosis" at bounding box center [494, 159] width 116 height 18
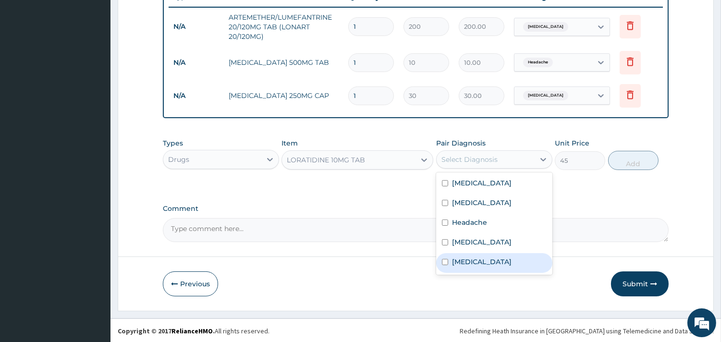
click at [459, 260] on label "[MEDICAL_DATA]" at bounding box center [482, 262] width 60 height 10
checkbox input "true"
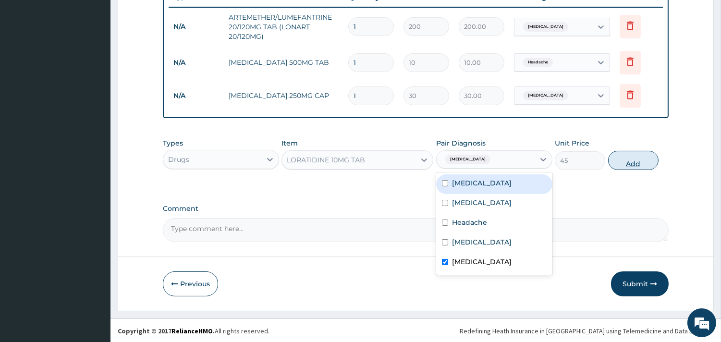
click at [620, 157] on button "Add" at bounding box center [633, 160] width 50 height 19
type input "0"
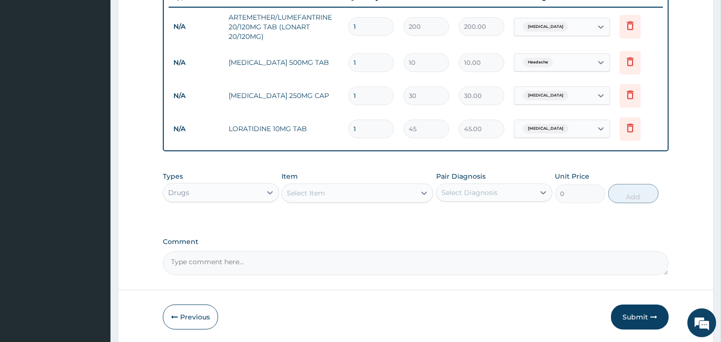
click at [366, 193] on div "Select Item" at bounding box center [349, 192] width 134 height 15
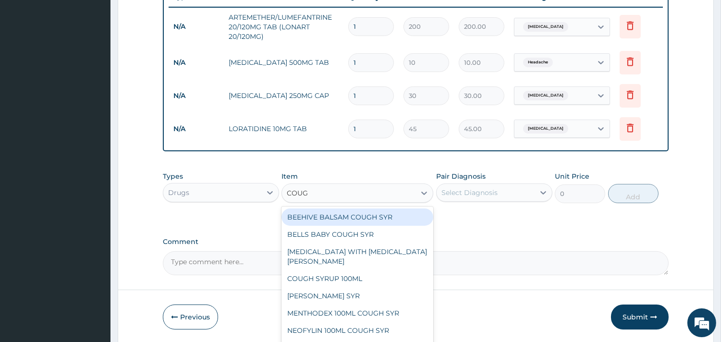
type input "COUGH"
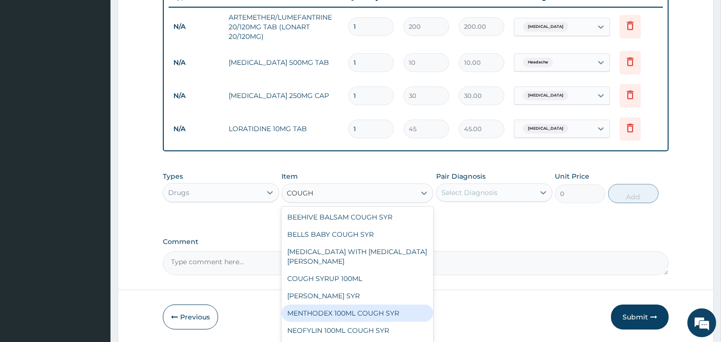
click at [321, 309] on div "MENTHODEX 100ML COUGH SYR" at bounding box center [358, 313] width 152 height 17
type input "847"
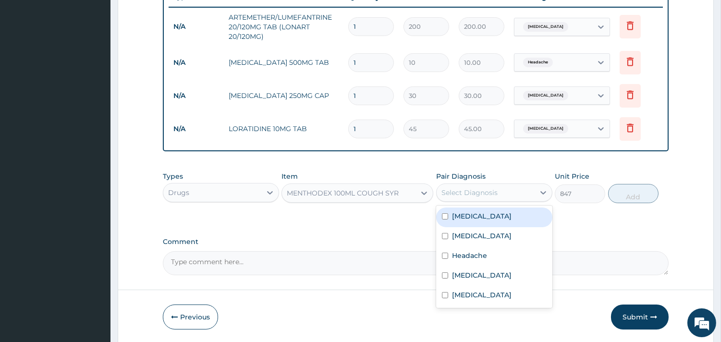
click at [489, 188] on div "Select Diagnosis" at bounding box center [470, 193] width 56 height 10
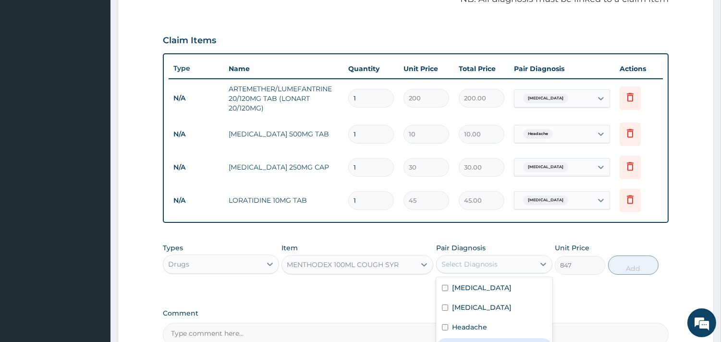
scroll to position [162, 0]
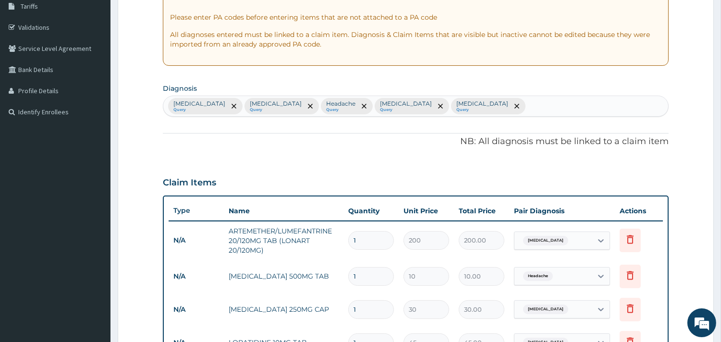
click at [537, 109] on div "[MEDICAL_DATA] Query [MEDICAL_DATA] Query Headache Query [MEDICAL_DATA] Query […" at bounding box center [415, 106] width 505 height 20
click at [520, 98] on div "[MEDICAL_DATA] Query [MEDICAL_DATA] Query Headache Query [MEDICAL_DATA] Query […" at bounding box center [405, 106] width 485 height 20
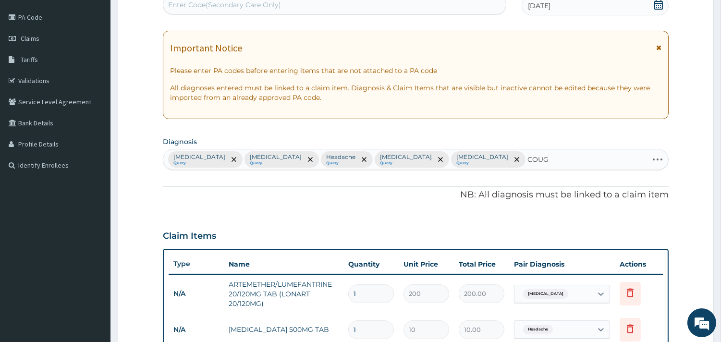
type input "COUGH"
